Goal: Information Seeking & Learning: Learn about a topic

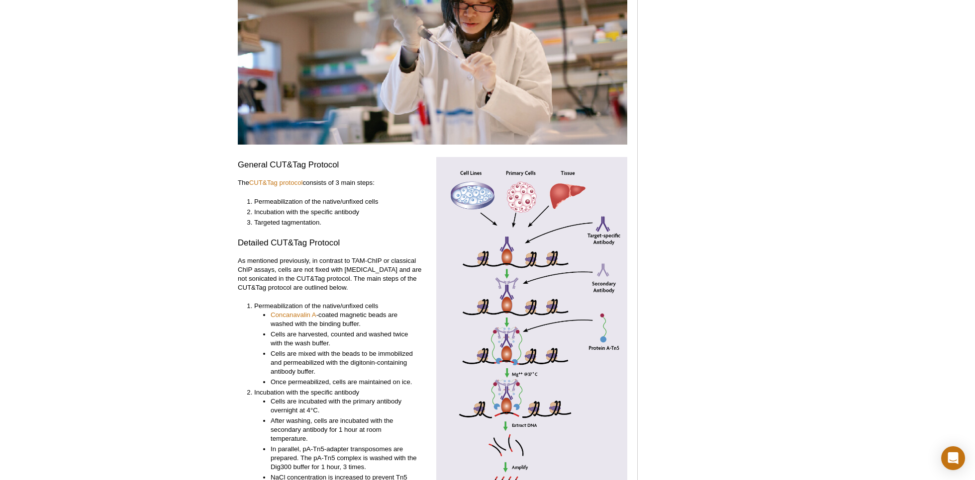
scroll to position [1987, 0]
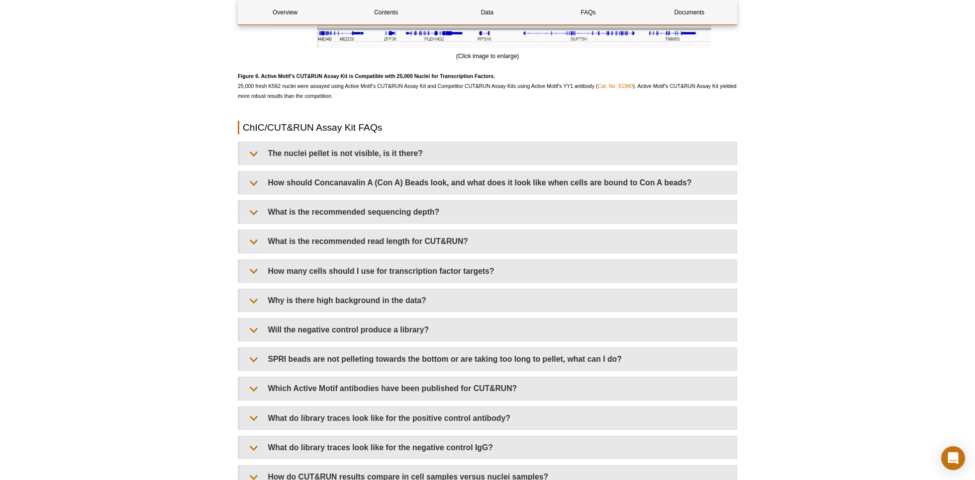
scroll to position [2834, 0]
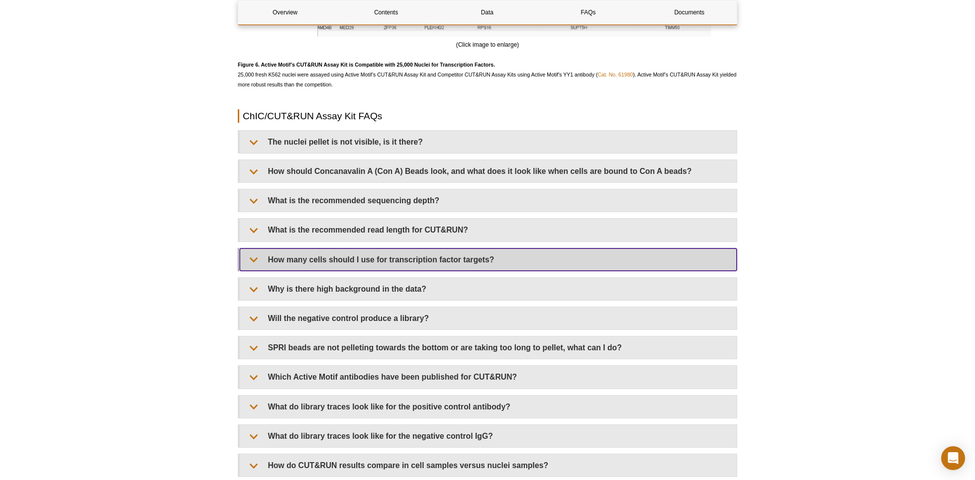
click at [322, 256] on summary "How many cells should I use for transcription factor targets?" at bounding box center [488, 260] width 497 height 22
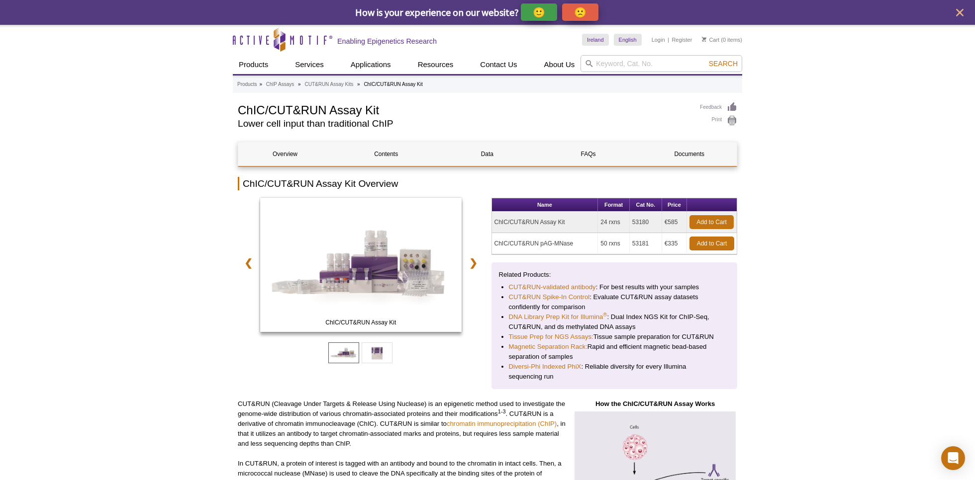
scroll to position [19, 0]
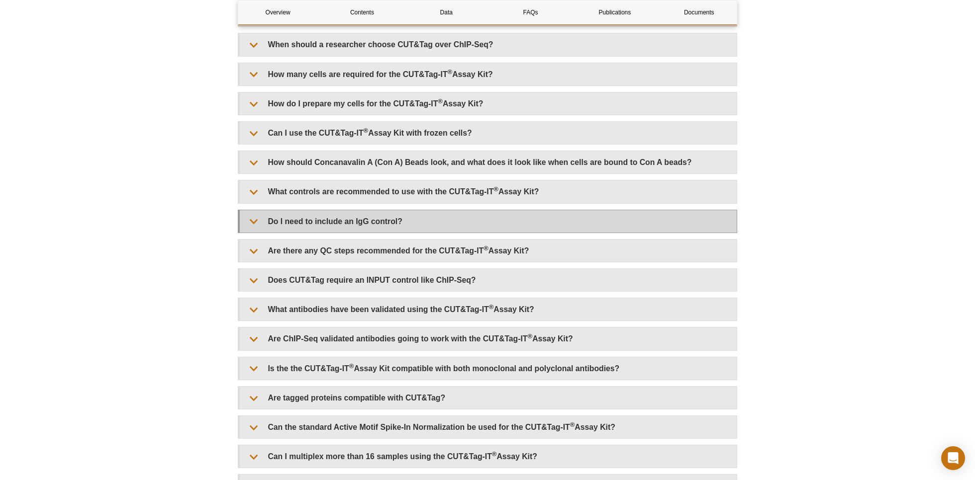
scroll to position [2312, 0]
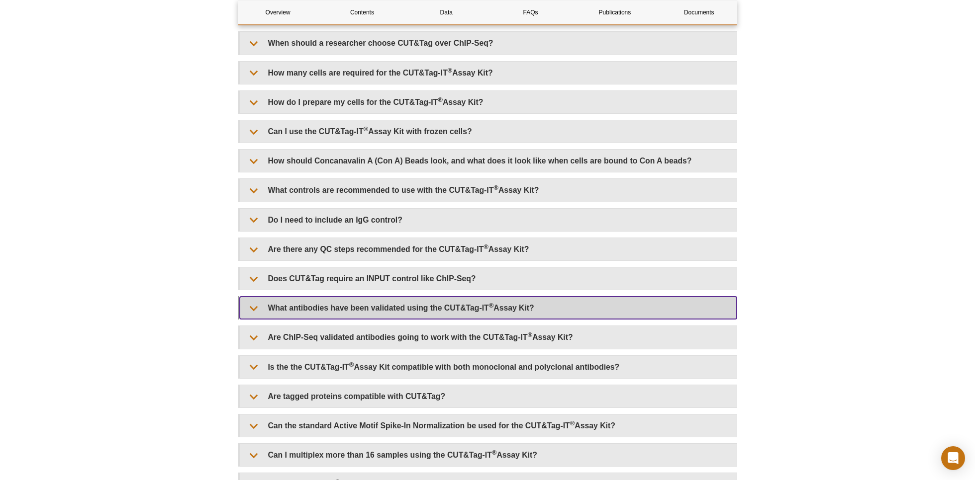
click at [298, 303] on summary "What antibodies have been validated using the CUT&Tag-IT ® Assay Kit?" at bounding box center [488, 308] width 497 height 22
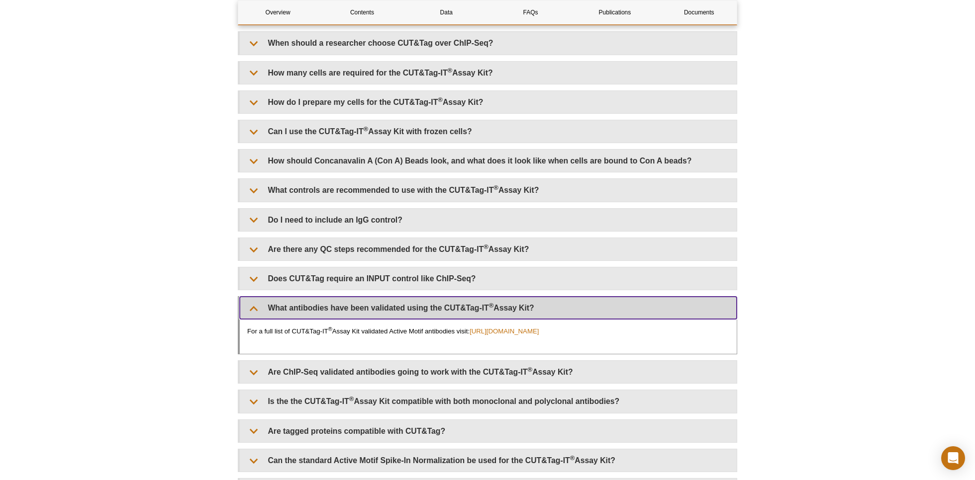
click at [314, 304] on summary "What antibodies have been validated using the CUT&Tag-IT ® Assay Kit?" at bounding box center [488, 308] width 497 height 22
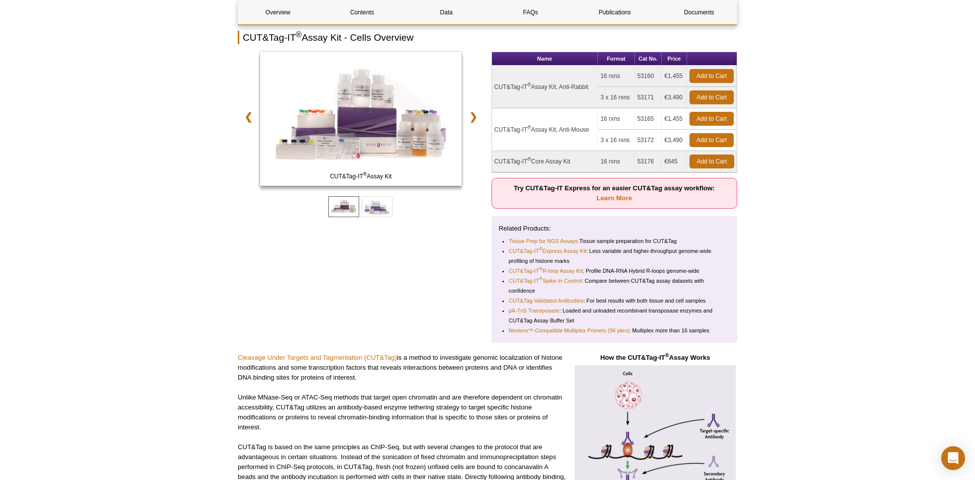
scroll to position [149, 0]
